Goal: Transaction & Acquisition: Obtain resource

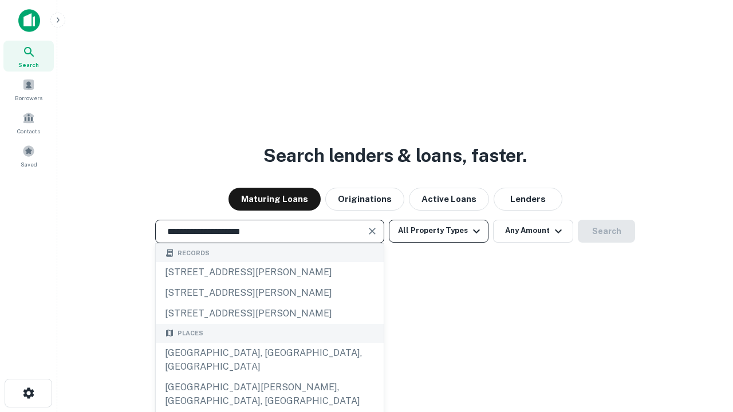
click at [269, 378] on div "Santa Monica, CA, USA" at bounding box center [270, 360] width 228 height 34
type input "**********"
click at [439, 231] on button "All Property Types" at bounding box center [439, 231] width 100 height 23
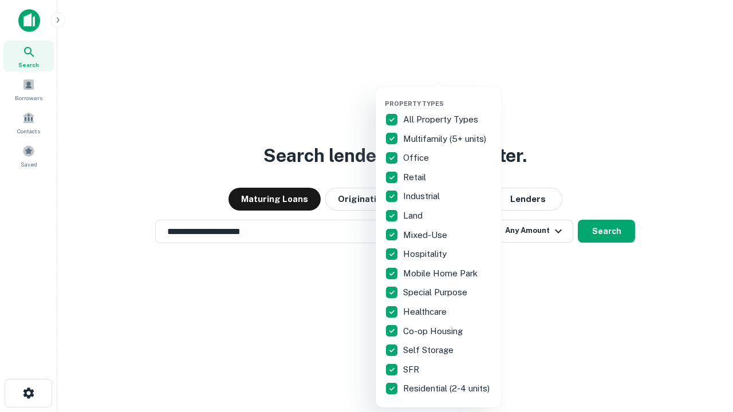
click at [448, 96] on button "button" at bounding box center [448, 96] width 126 height 1
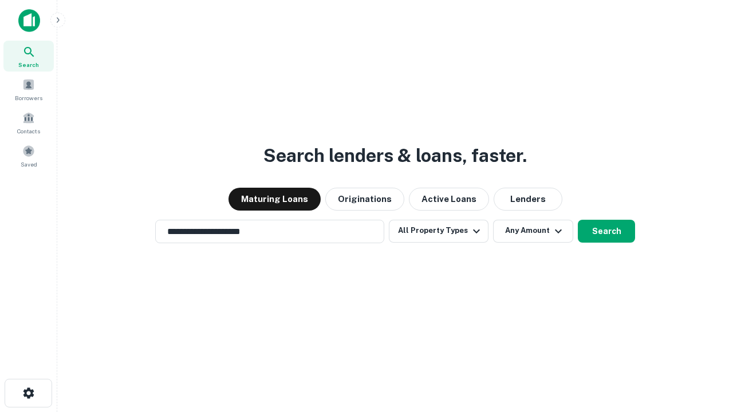
scroll to position [18, 0]
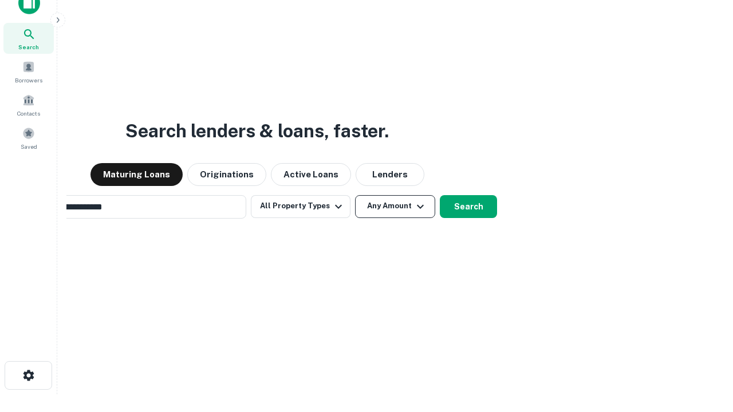
click at [355, 195] on button "Any Amount" at bounding box center [395, 206] width 80 height 23
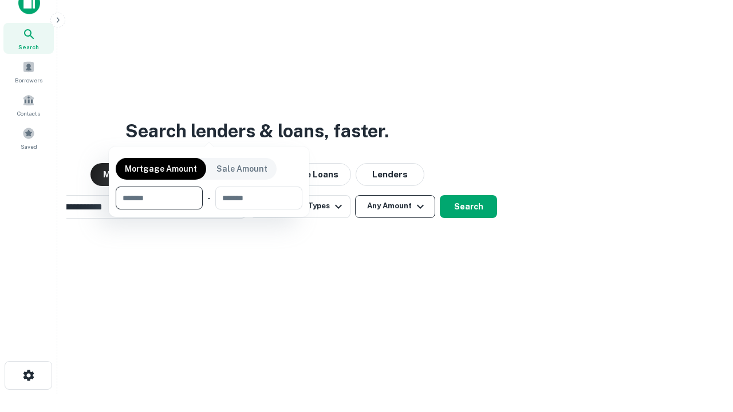
scroll to position [18, 0]
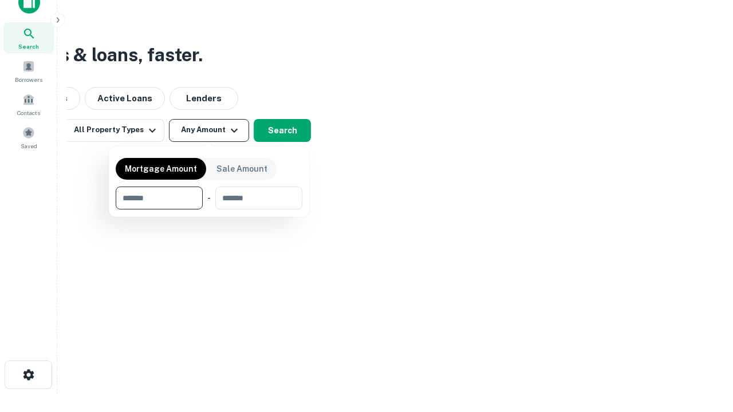
type input "*******"
click at [209, 210] on button "button" at bounding box center [209, 210] width 187 height 1
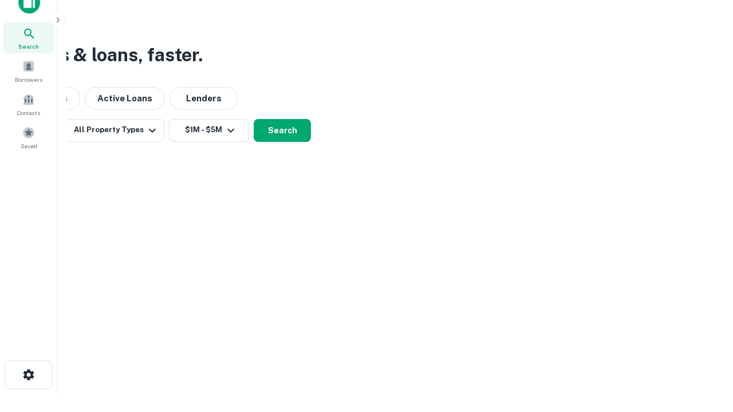
scroll to position [18, 0]
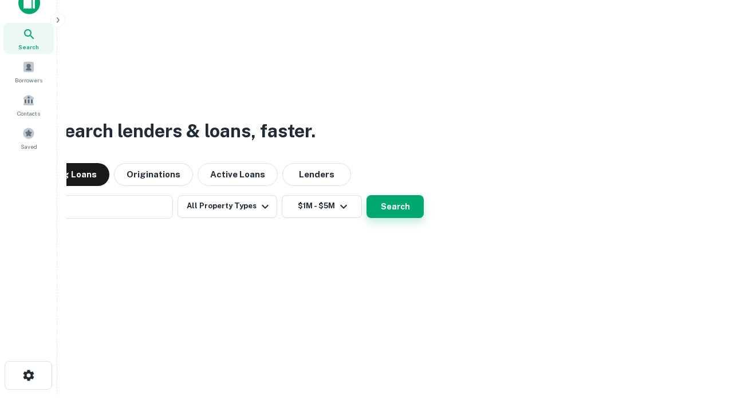
click at [367, 195] on button "Search" at bounding box center [395, 206] width 57 height 23
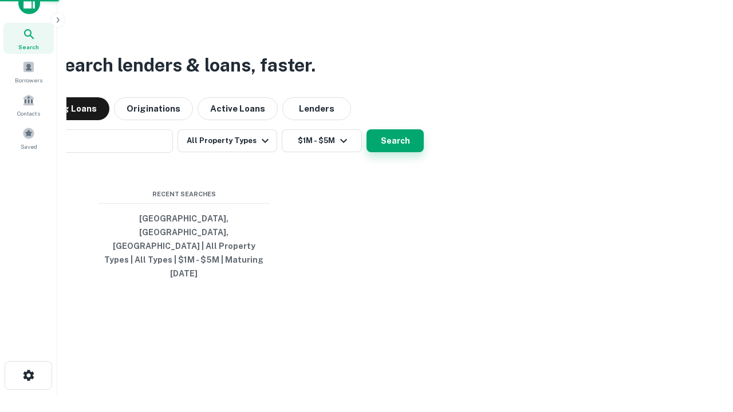
scroll to position [18, 0]
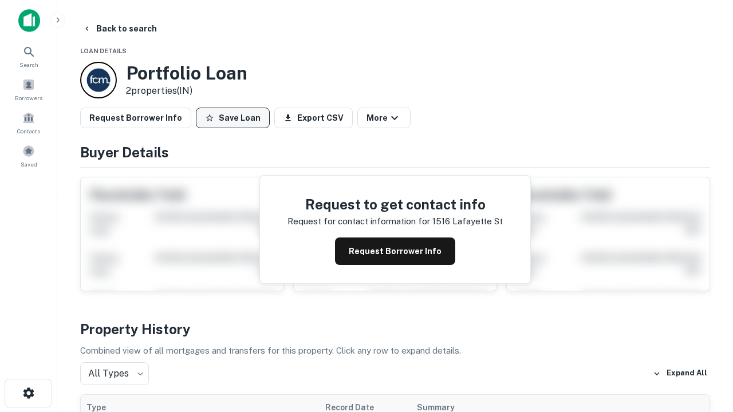
click at [233, 118] on button "Save Loan" at bounding box center [233, 118] width 74 height 21
